Goal: Task Accomplishment & Management: Use online tool/utility

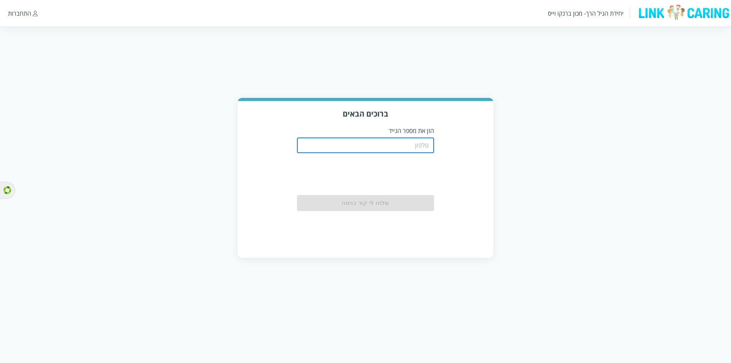
click at [404, 139] on input "tel" at bounding box center [365, 145] width 137 height 15
type input "0587811111"
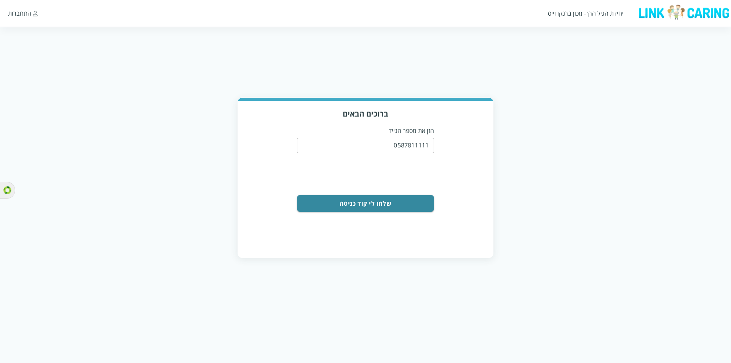
click at [402, 199] on button "שלחו לי קוד כניסה" at bounding box center [365, 203] width 137 height 17
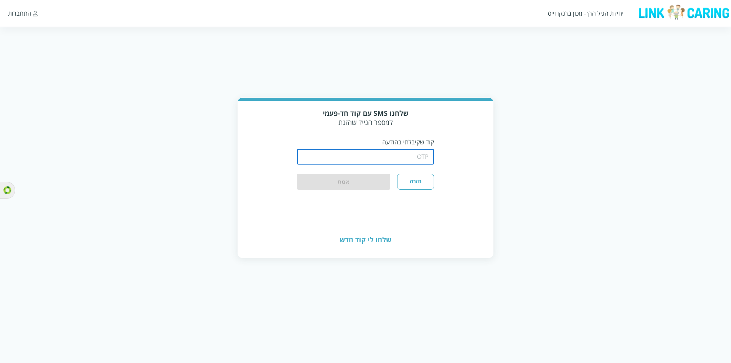
click at [402, 151] on input "string" at bounding box center [365, 156] width 137 height 15
type input "1234"
click at [332, 174] on button "אמת" at bounding box center [343, 182] width 93 height 17
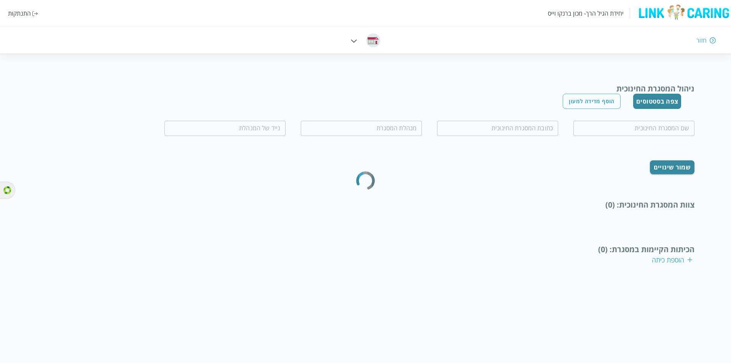
type input "שדרות-טסט"
type input "שדרות"
type input "מודדת ממ"
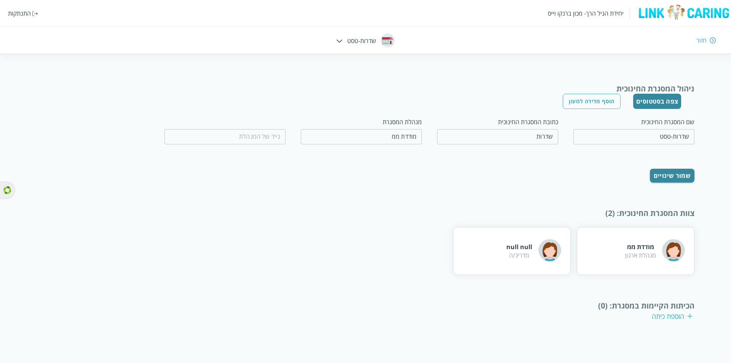
click at [375, 46] on div "יחידת הגיל הרך- מכון [PERSON_NAME] התנתקות חזור שדרות-טסט" at bounding box center [365, 27] width 731 height 54
click at [700, 40] on div "חזור" at bounding box center [701, 40] width 10 height 8
click at [701, 40] on div "חזור" at bounding box center [701, 40] width 10 height 8
click at [338, 44] on div "יחידת הגיל הרך- מכון [PERSON_NAME] התנתקות חזור שדרות-טסט" at bounding box center [365, 27] width 731 height 54
click at [338, 41] on div "יחידת הגיל הרך- מכון [PERSON_NAME] התנתקות חזור שדרות-טסט" at bounding box center [365, 27] width 731 height 54
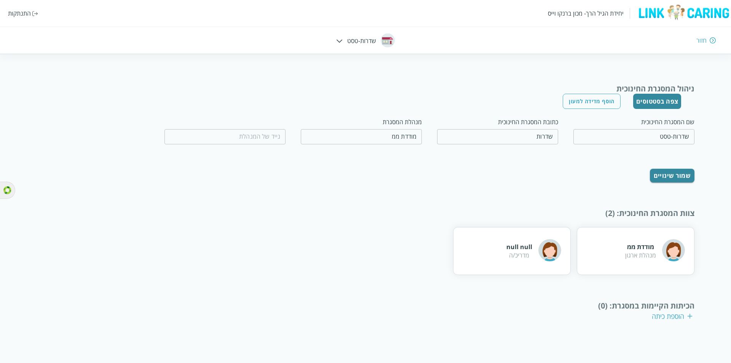
click at [334, 56] on html "יחידת הגיל הרך- מכון [PERSON_NAME] התנתקות חזור שדרות-טסט ניהול המסגרת החינוכית…" at bounding box center [365, 172] width 731 height 345
click at [710, 37] on img at bounding box center [713, 40] width 6 height 7
click at [703, 39] on div "חזור" at bounding box center [701, 40] width 10 height 8
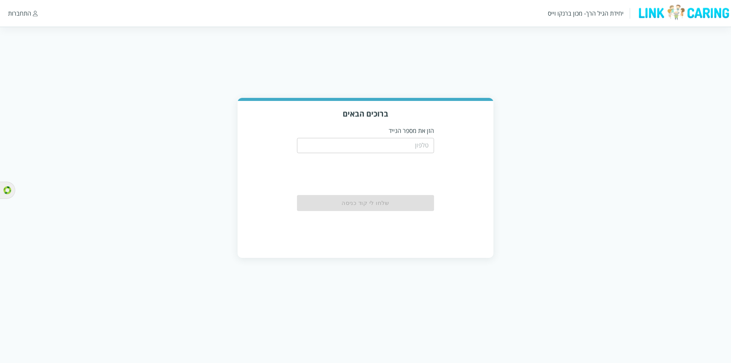
click at [378, 144] on input "tel" at bounding box center [365, 145] width 137 height 15
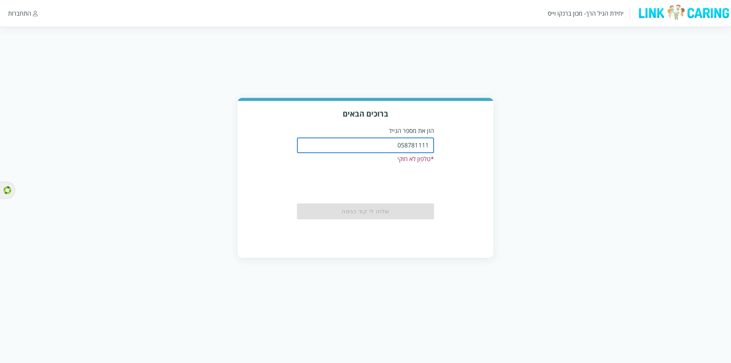
click at [352, 146] on input "058781111" at bounding box center [365, 145] width 137 height 15
click at [424, 140] on input "058781111" at bounding box center [365, 145] width 137 height 15
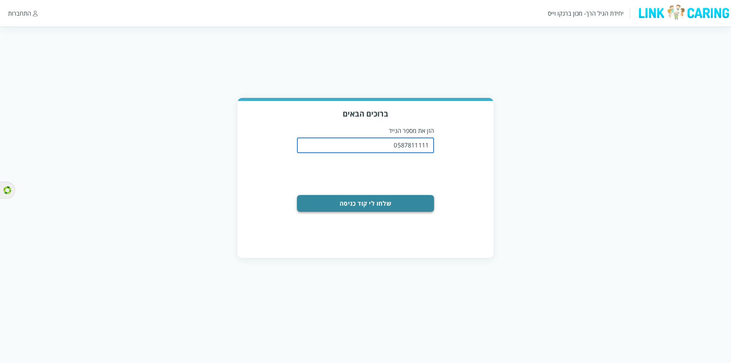
type input "0587811111"
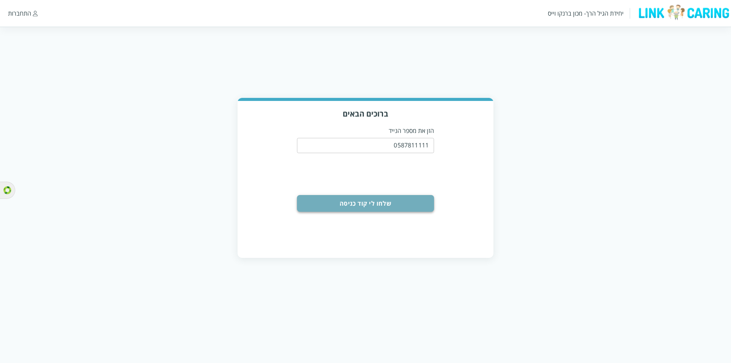
click at [395, 196] on button "שלחו לי קוד כניסה" at bounding box center [365, 203] width 137 height 17
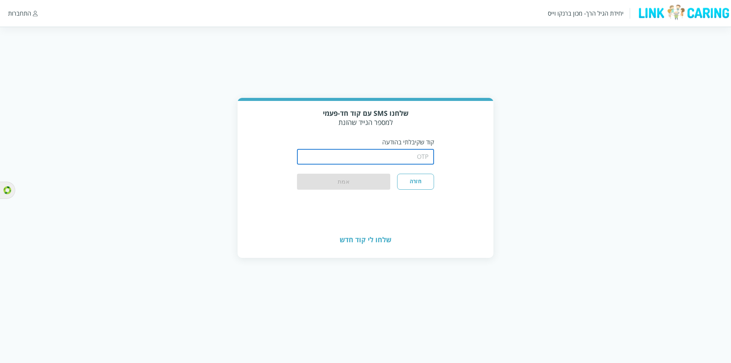
click at [395, 149] on input "string" at bounding box center [365, 156] width 137 height 15
type input "1234"
click at [358, 188] on div "שלחנו SMS עם קוד חד-פעמי למספר הנייד שהזנת קוד שקיבלתי בהודעה ​ חזרה אמת" at bounding box center [366, 162] width 256 height 122
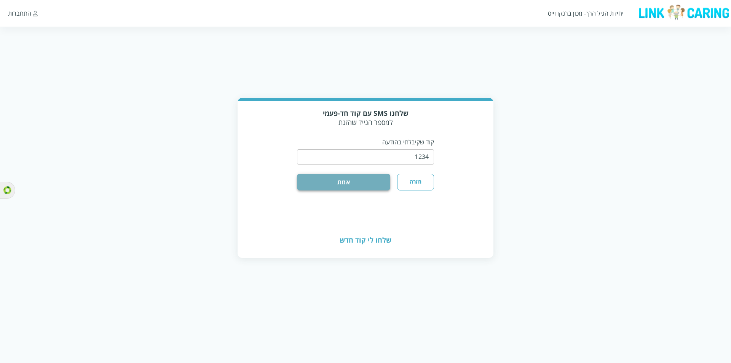
click at [355, 180] on button "אמת" at bounding box center [343, 182] width 93 height 17
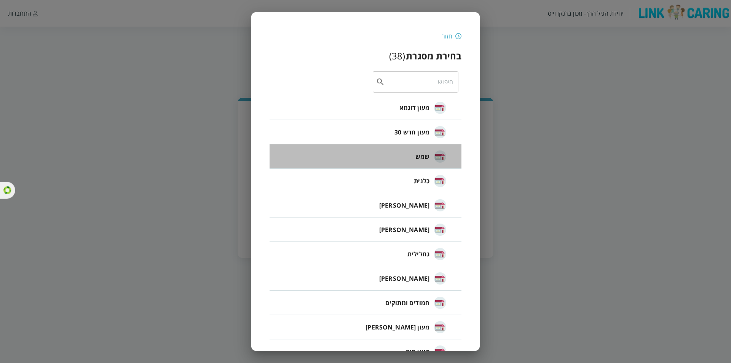
click at [426, 144] on div "שמש" at bounding box center [430, 156] width 31 height 33
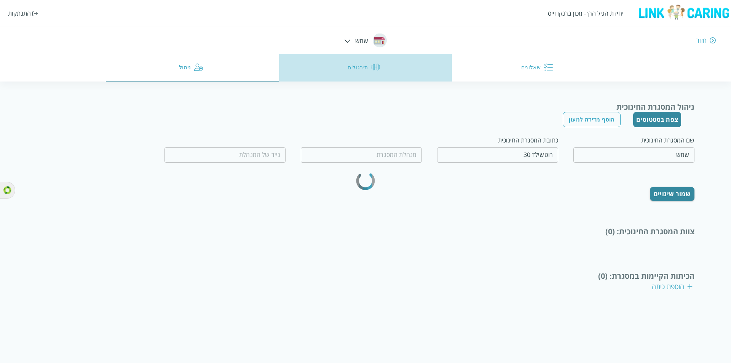
click at [377, 63] on img "button" at bounding box center [375, 66] width 9 height 9
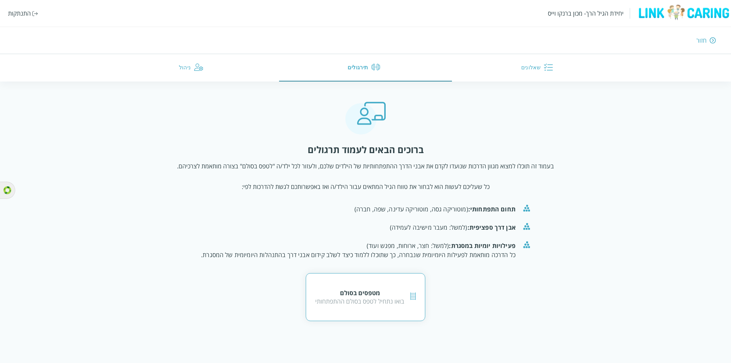
click at [367, 277] on div "מטפסים בסולם בואו נתחיל לטפס בסולם ההתפתחותי" at bounding box center [366, 297] width 120 height 48
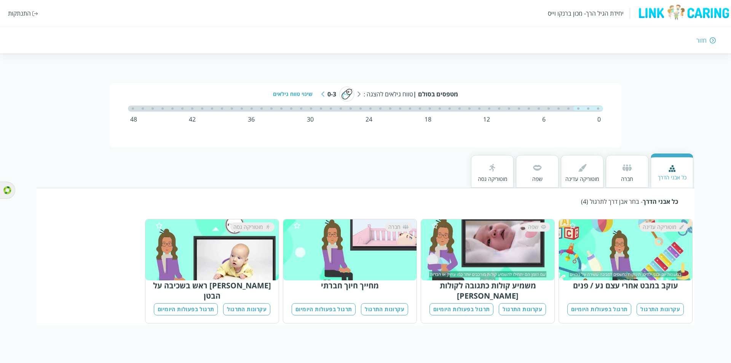
click at [660, 303] on button "עקרונות התרגול" at bounding box center [659, 309] width 47 height 13
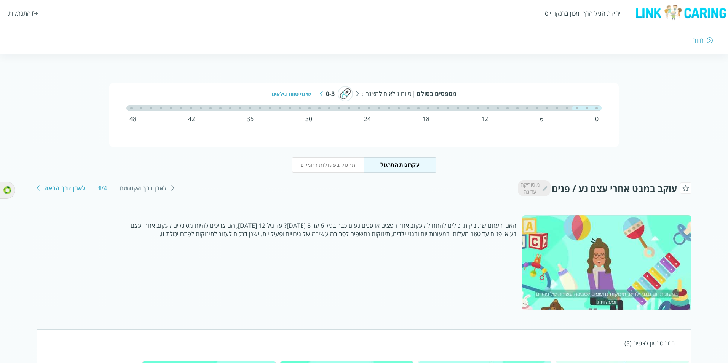
click at [287, 175] on div "תרגול בפעולות היומיום עקרונות התרגול" at bounding box center [364, 163] width 728 height 33
click at [322, 162] on button "תרגול בפעולות היומיום" at bounding box center [328, 164] width 72 height 15
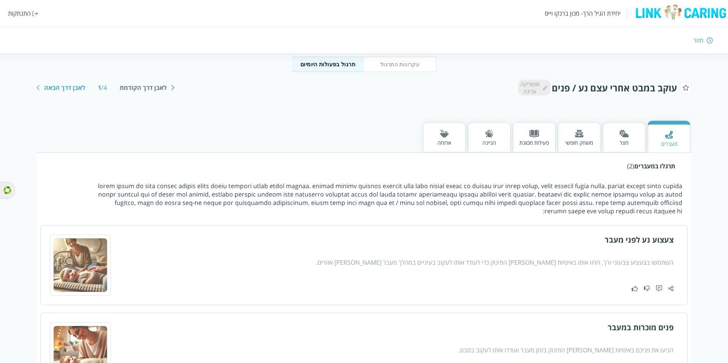
scroll to position [114, 0]
